Goal: Information Seeking & Learning: Learn about a topic

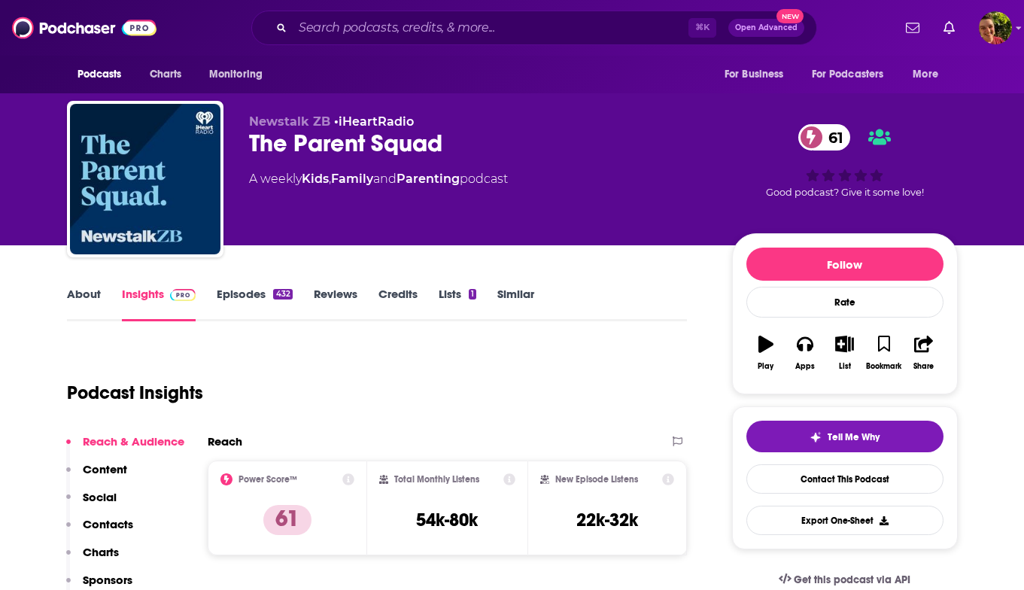
click at [384, 150] on div "The Parent Squad 61" at bounding box center [478, 143] width 459 height 29
copy div "The Parent Squad 61"
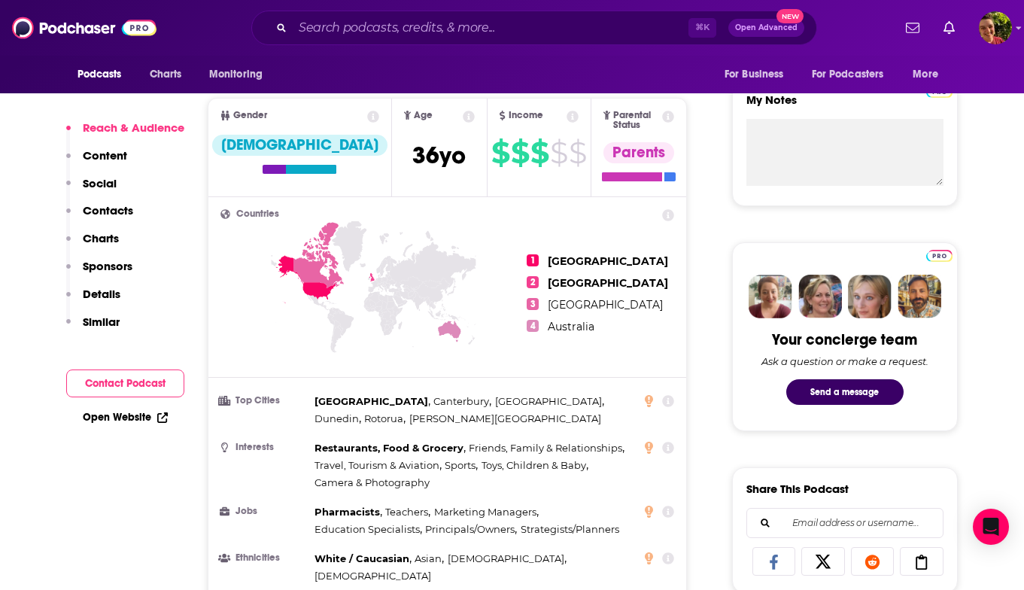
scroll to position [457, 0]
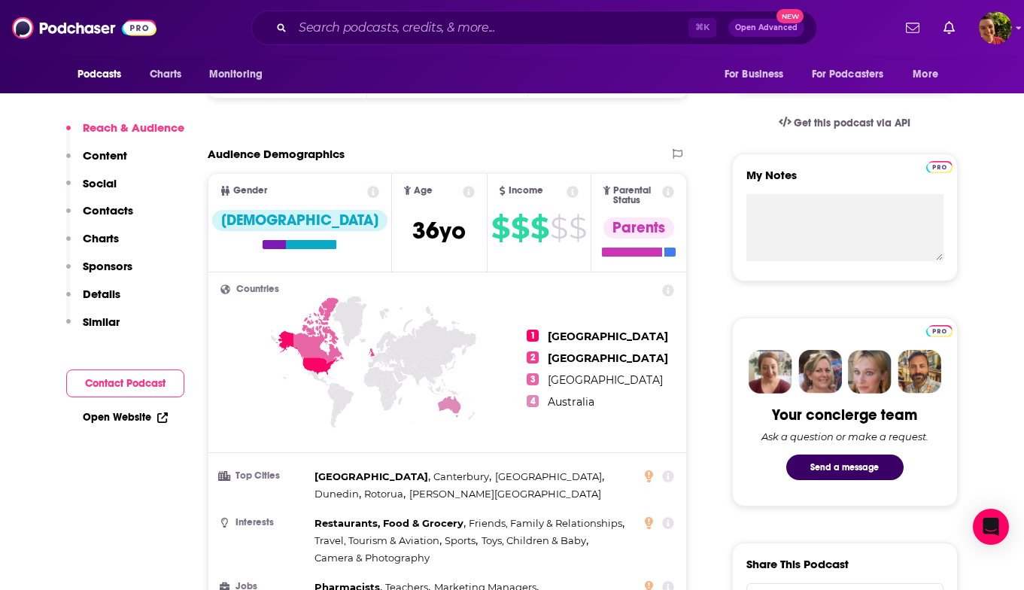
click at [317, 360] on icon at bounding box center [304, 354] width 59 height 48
click at [527, 330] on span "1" at bounding box center [533, 336] width 12 height 12
